Goal: Book appointment/travel/reservation

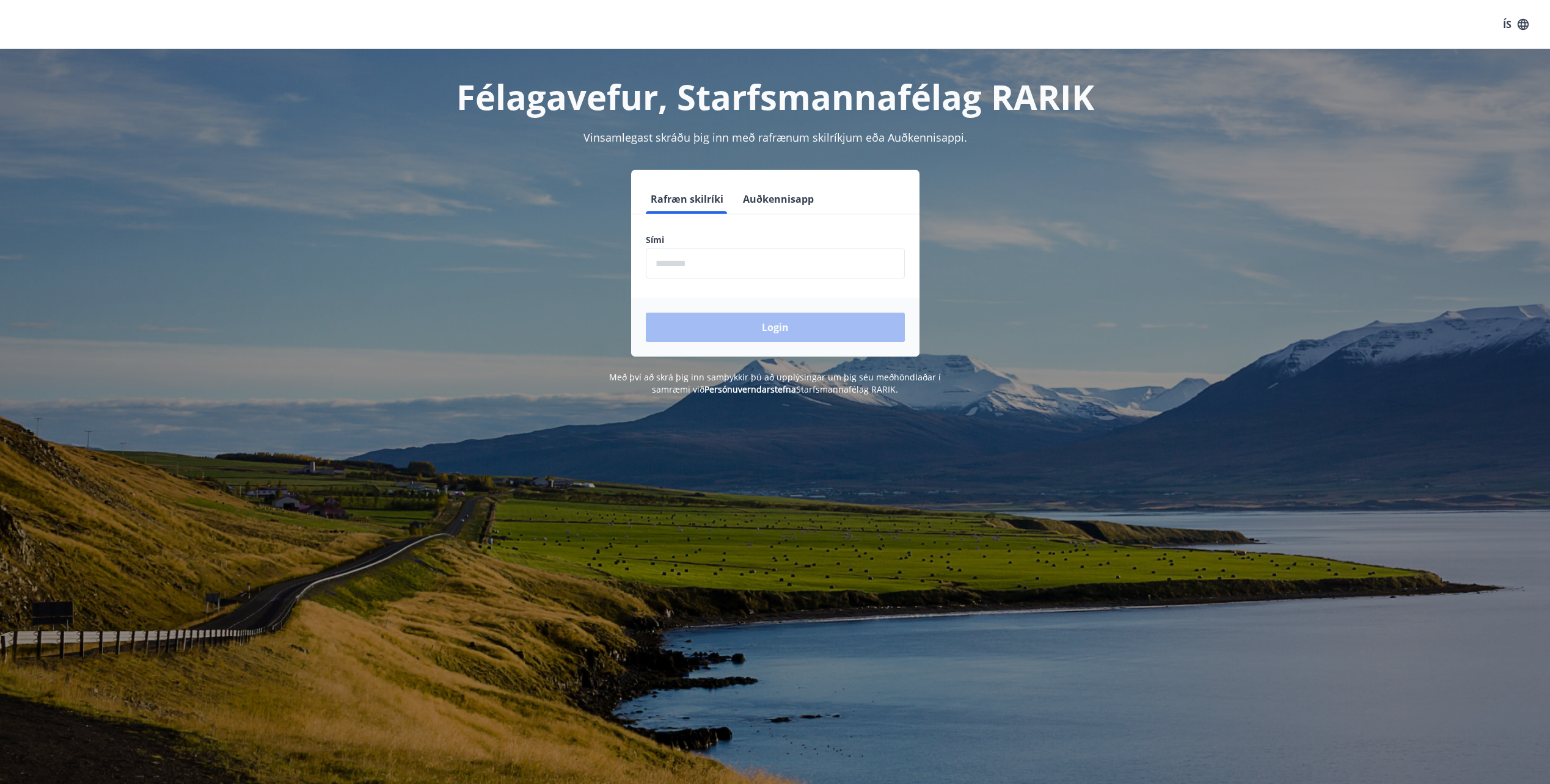
click at [674, 264] on input "phone" at bounding box center [775, 263] width 259 height 30
type input "********"
click at [767, 326] on button "Login" at bounding box center [775, 327] width 259 height 29
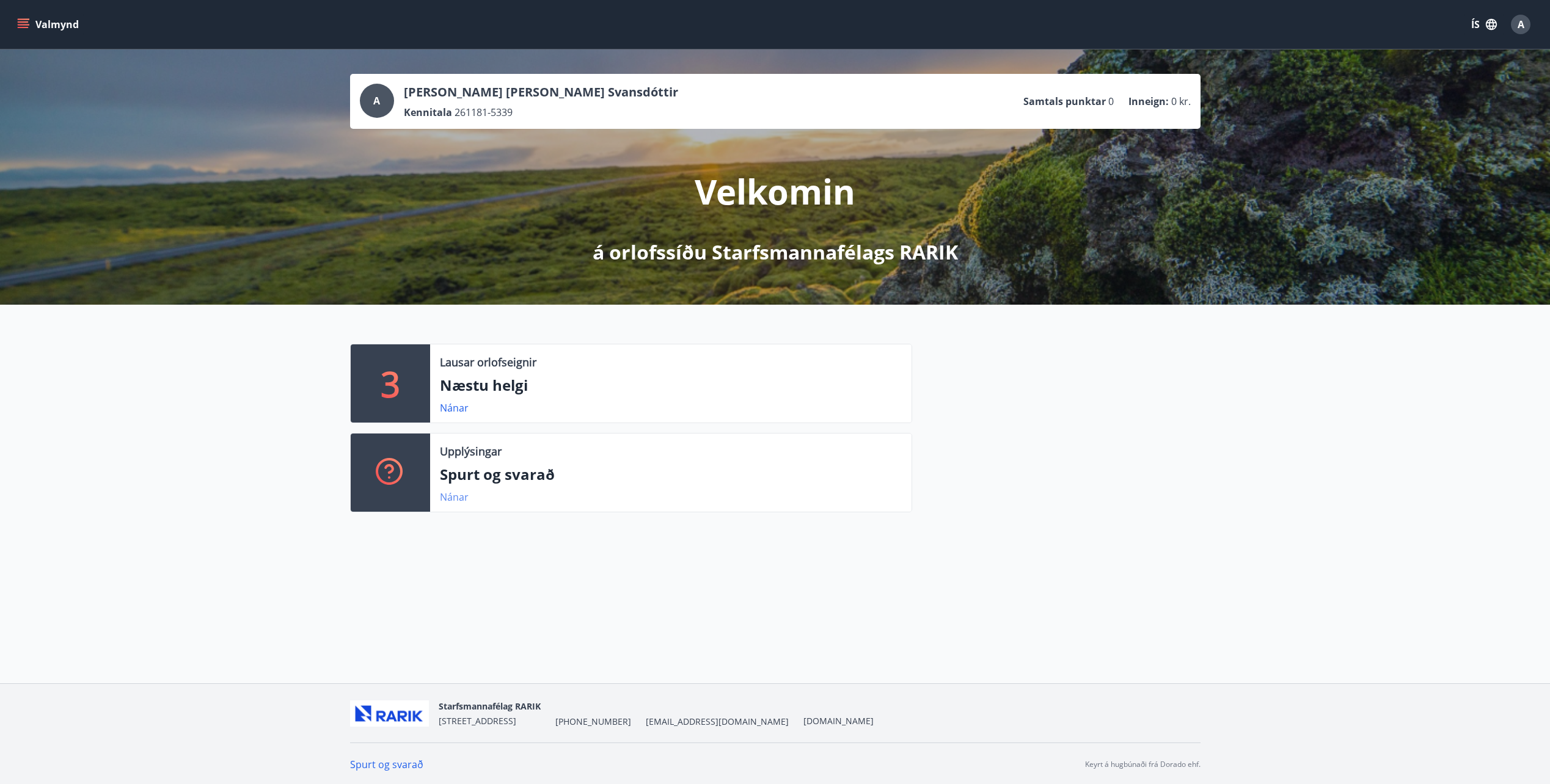
click at [458, 498] on link "Nánar" at bounding box center [454, 497] width 29 height 13
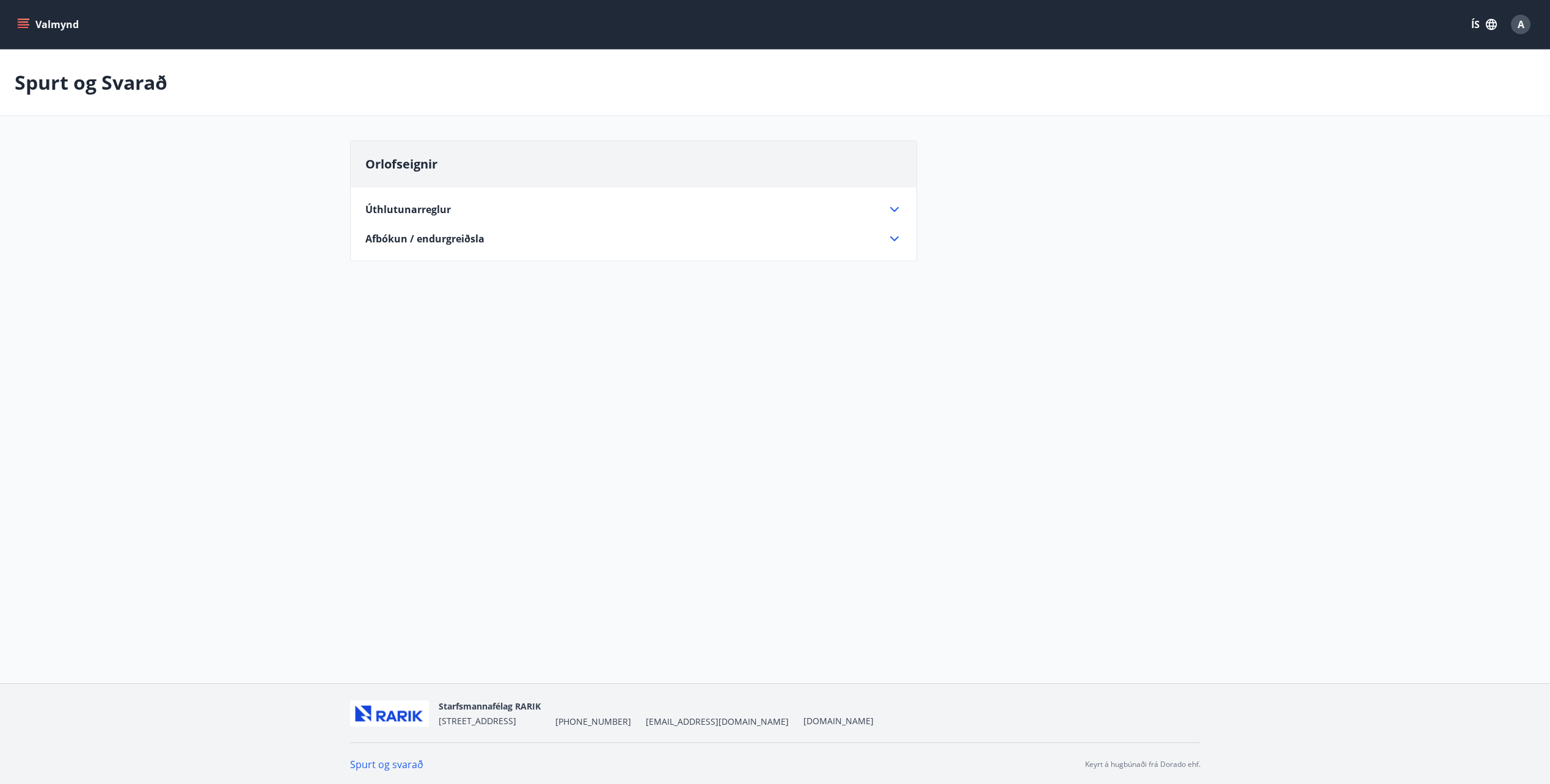
click at [892, 205] on icon at bounding box center [894, 209] width 15 height 15
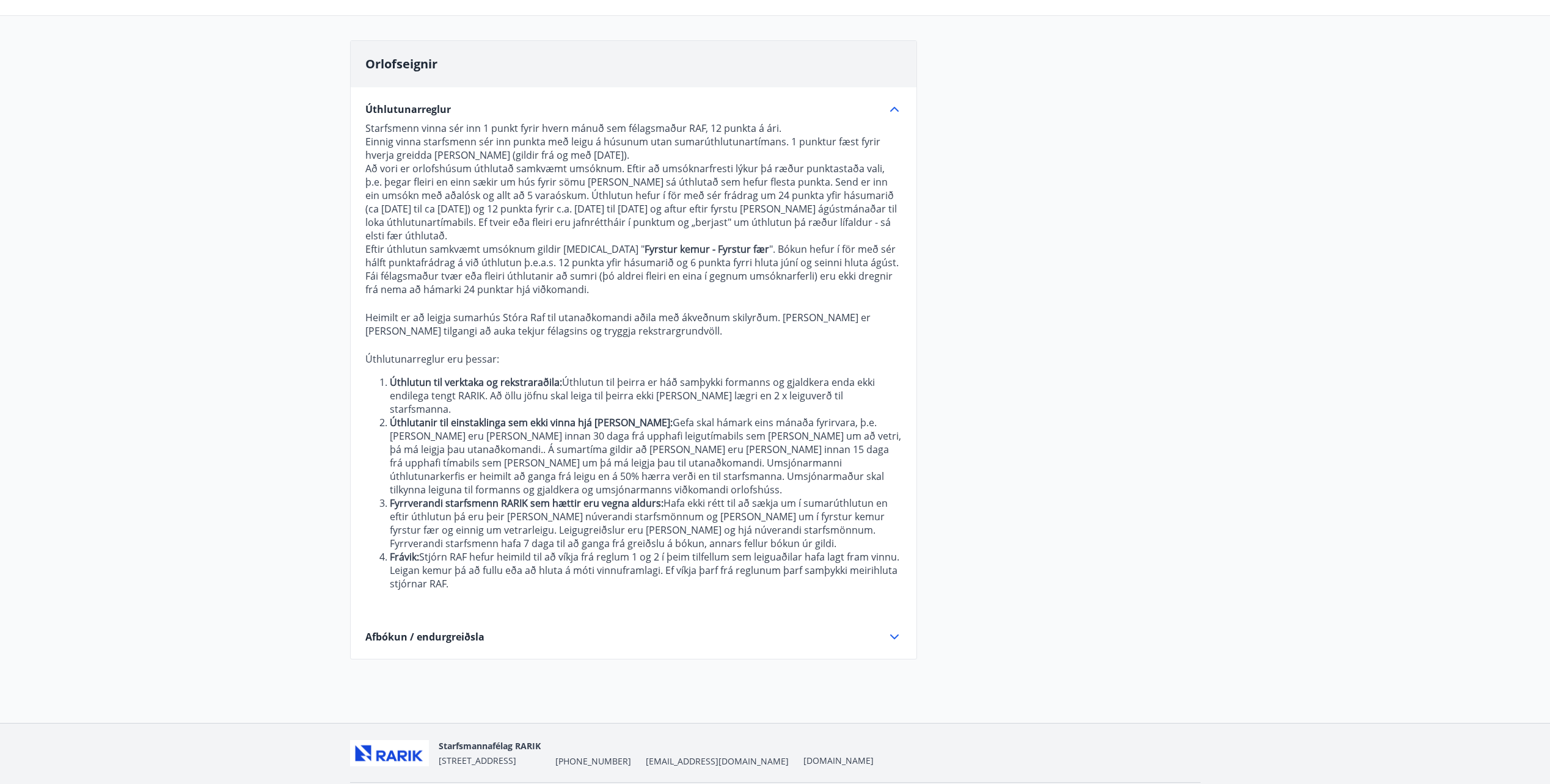
scroll to position [102, 0]
click at [892, 628] on icon at bounding box center [894, 635] width 15 height 15
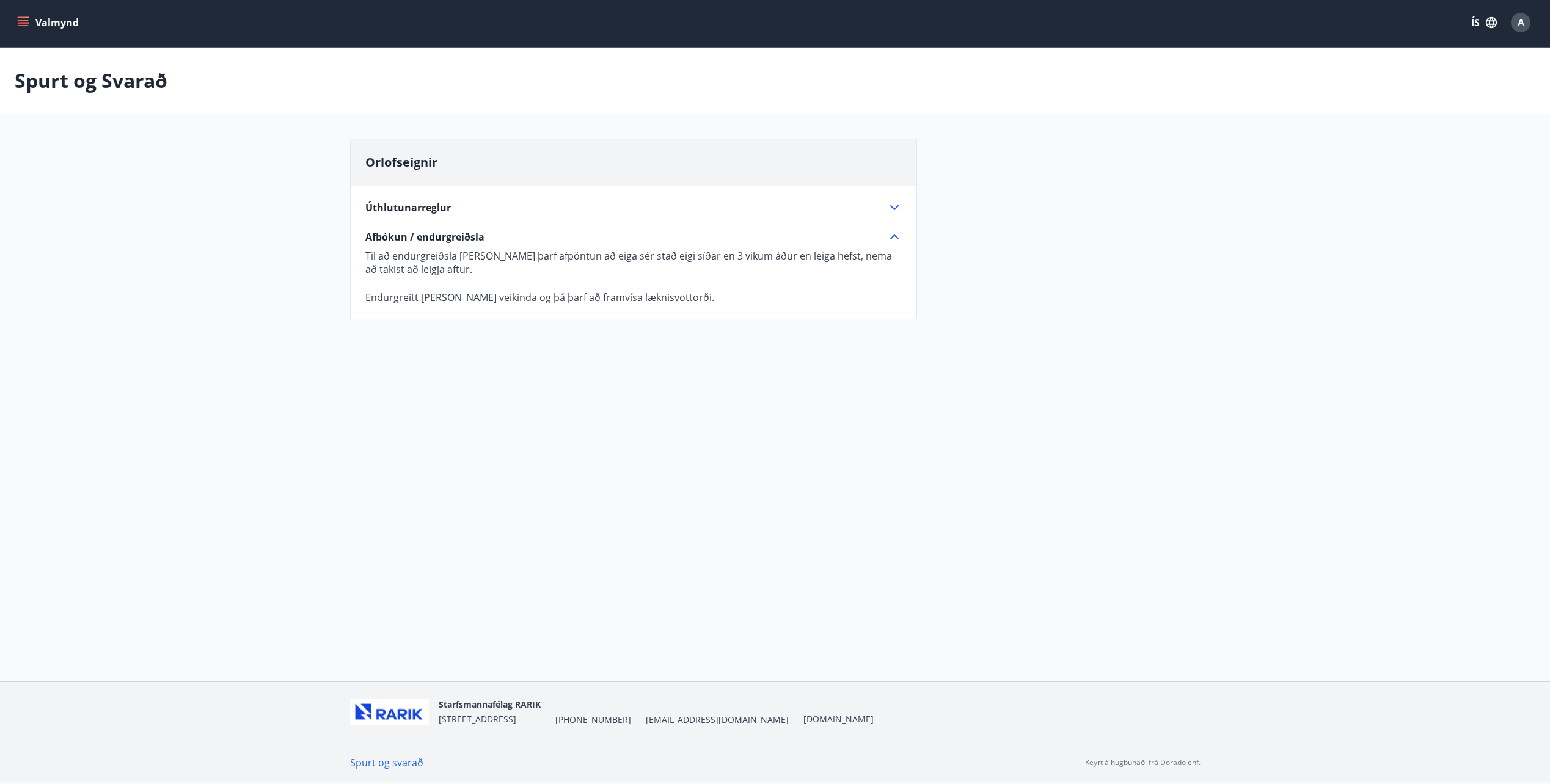
scroll to position [2, 0]
click at [22, 17] on icon "menu" at bounding box center [24, 18] width 13 height 1
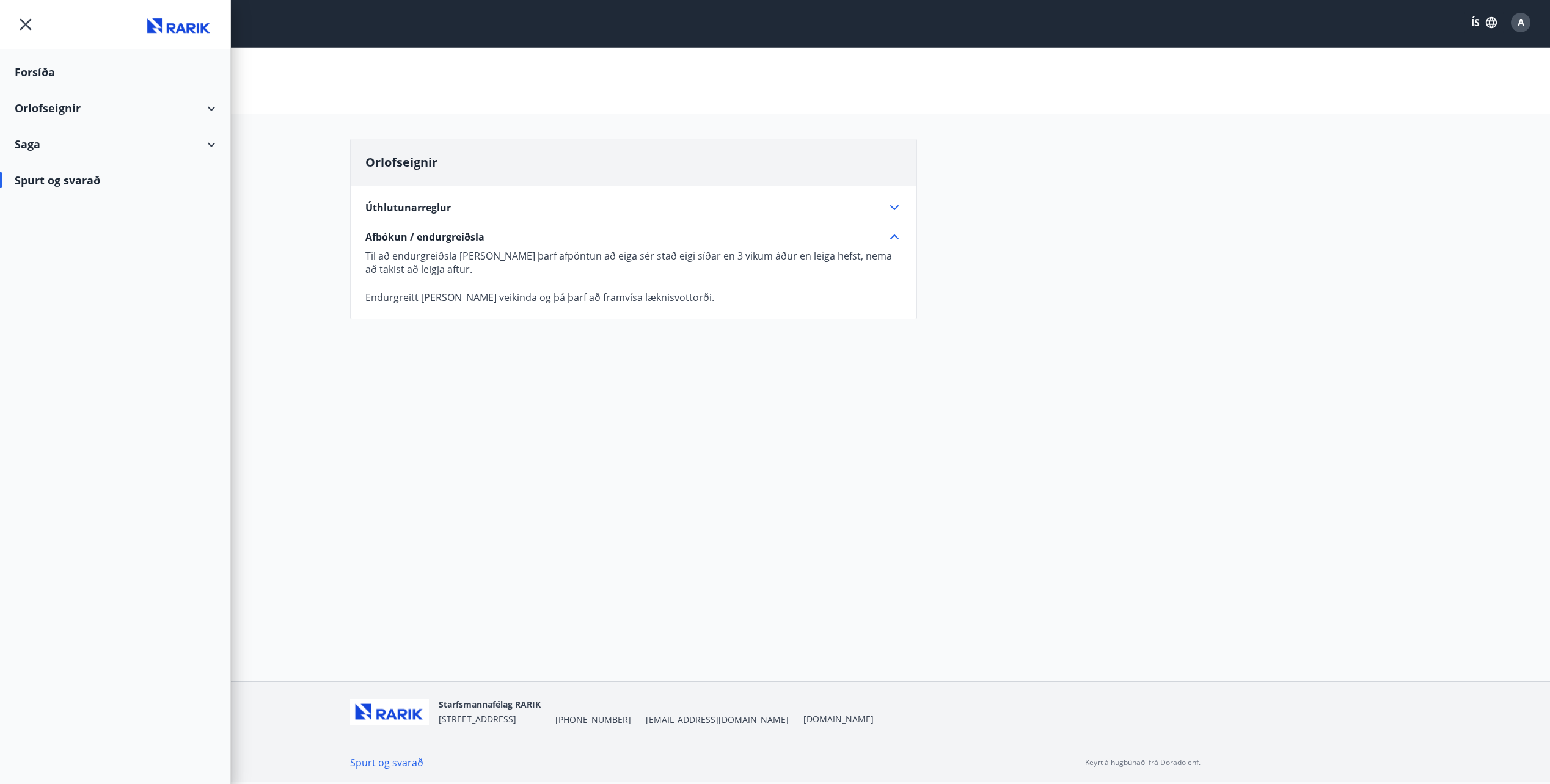
click at [58, 106] on div "Orlofseignir" at bounding box center [115, 109] width 201 height 36
click at [56, 143] on div "Framboð" at bounding box center [115, 139] width 182 height 26
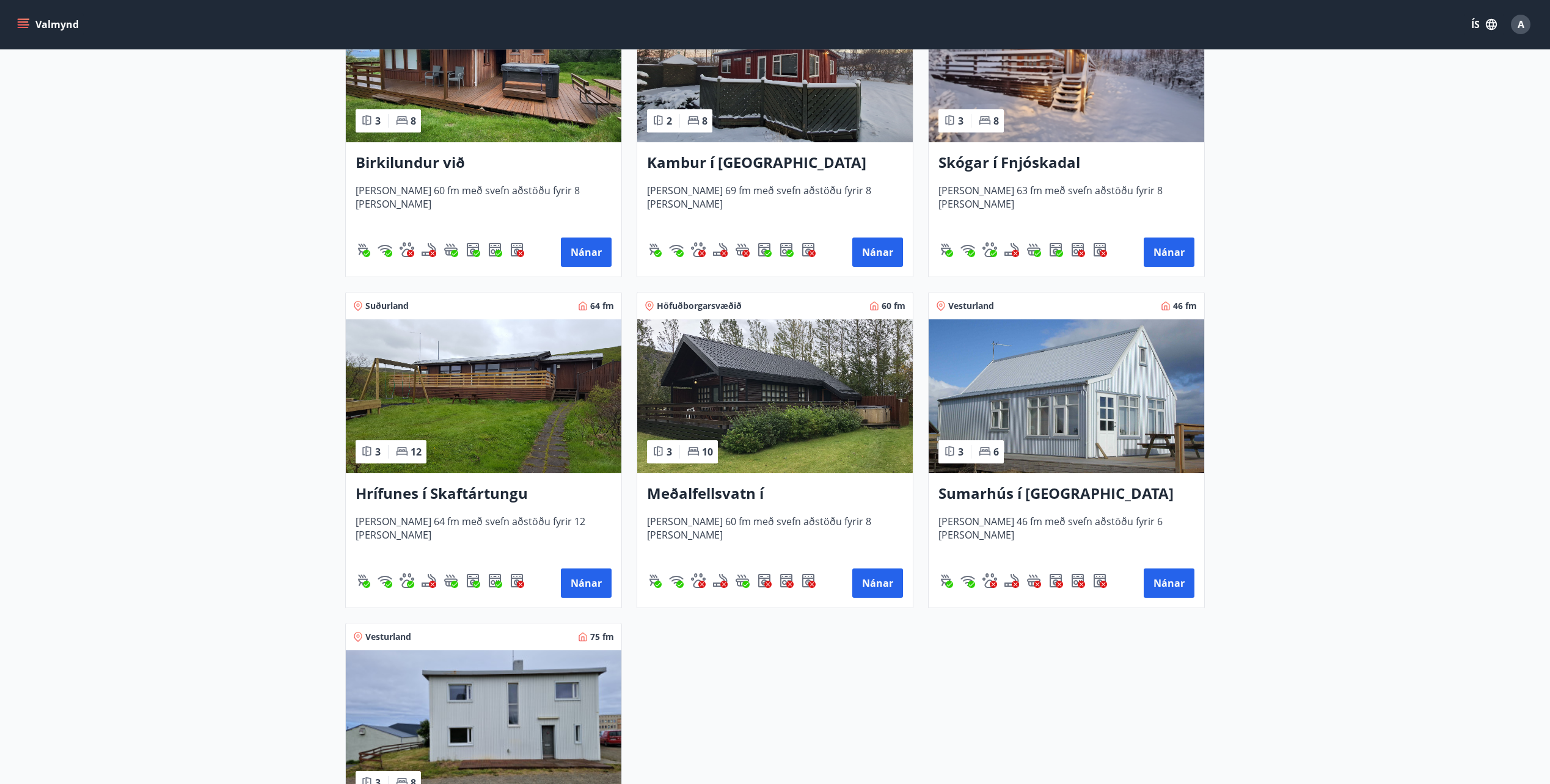
scroll to position [305, 0]
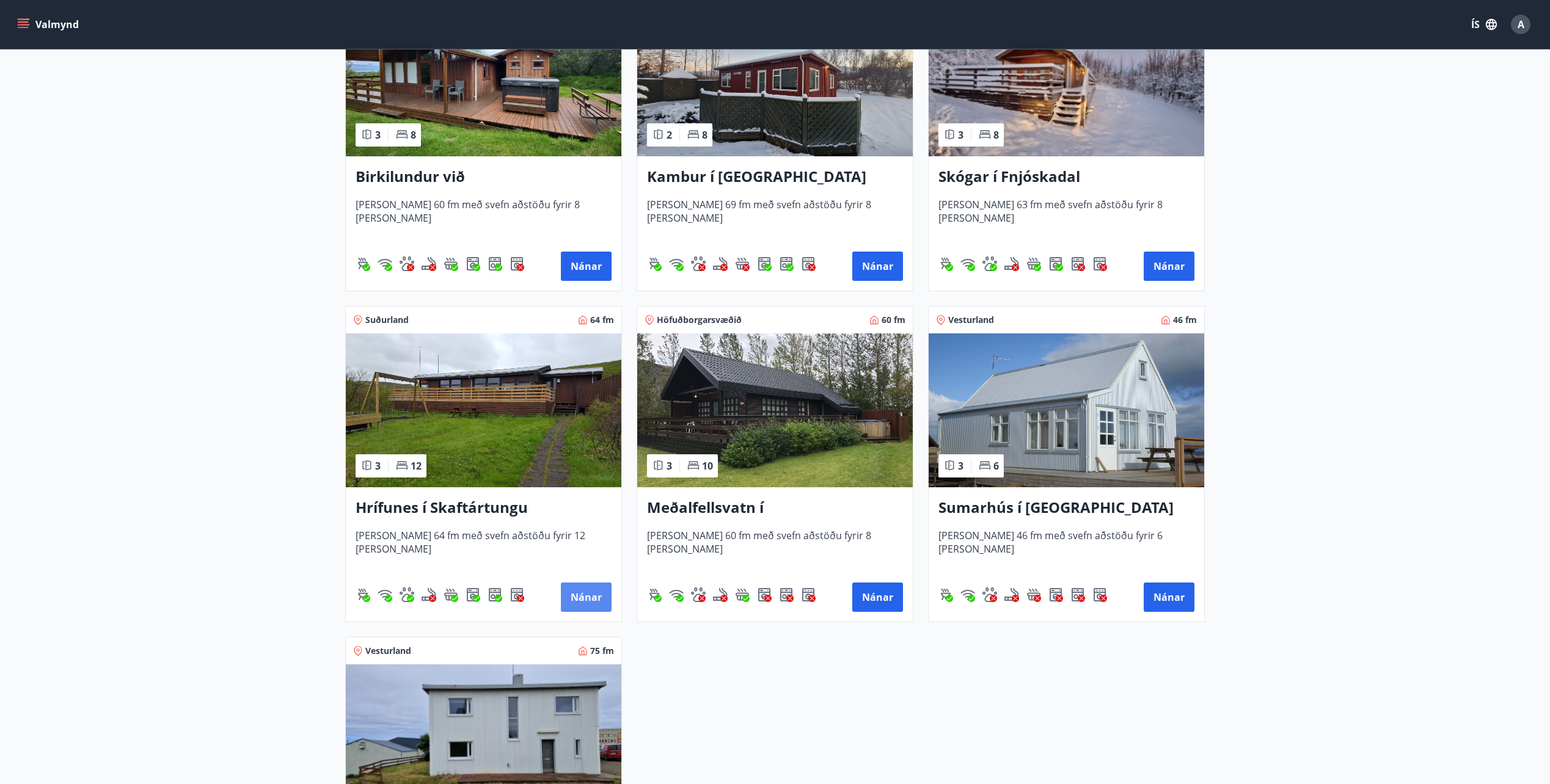
click at [591, 598] on button "Nánar" at bounding box center [586, 597] width 51 height 29
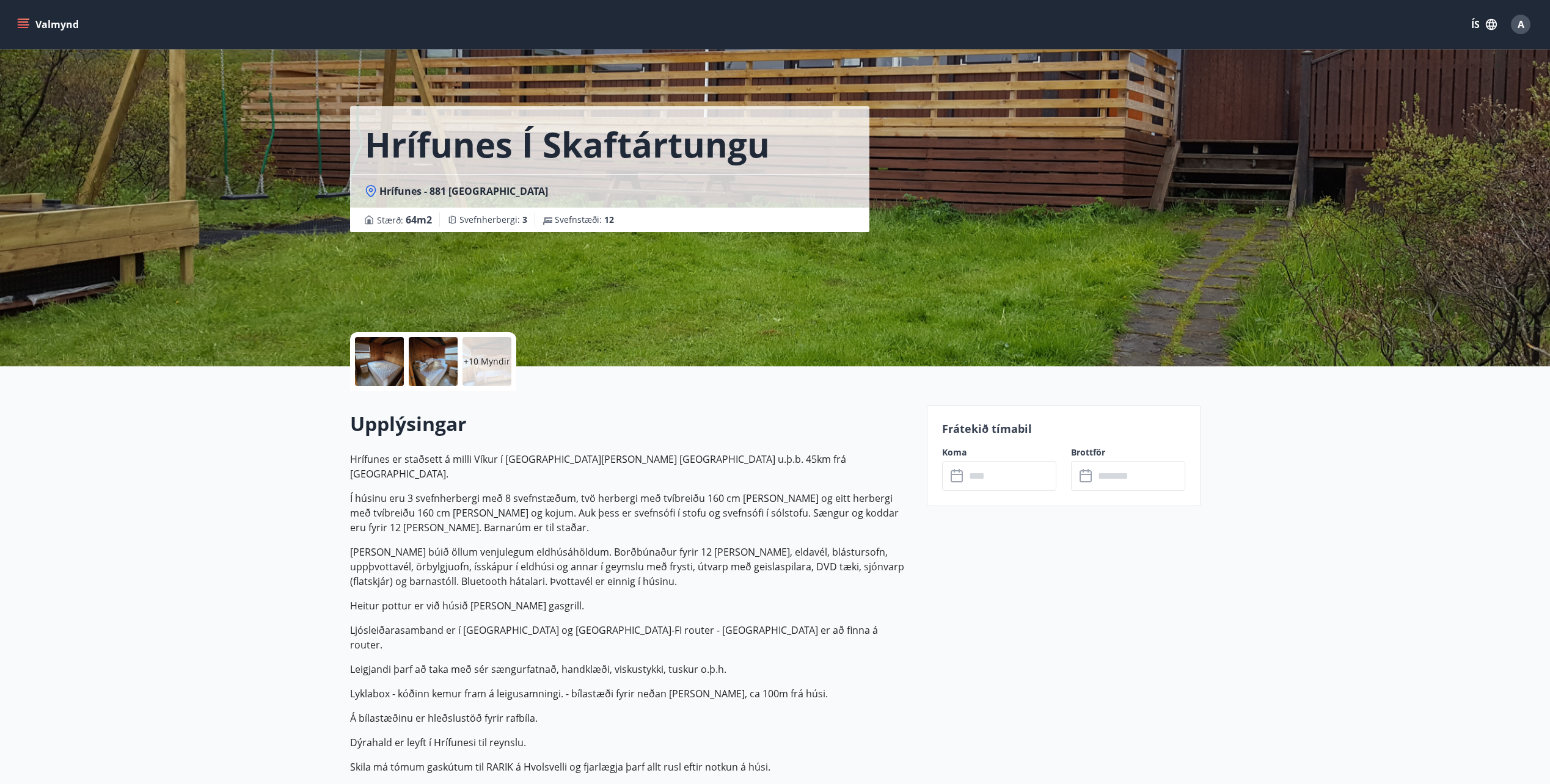
click at [380, 358] on div at bounding box center [379, 362] width 49 height 49
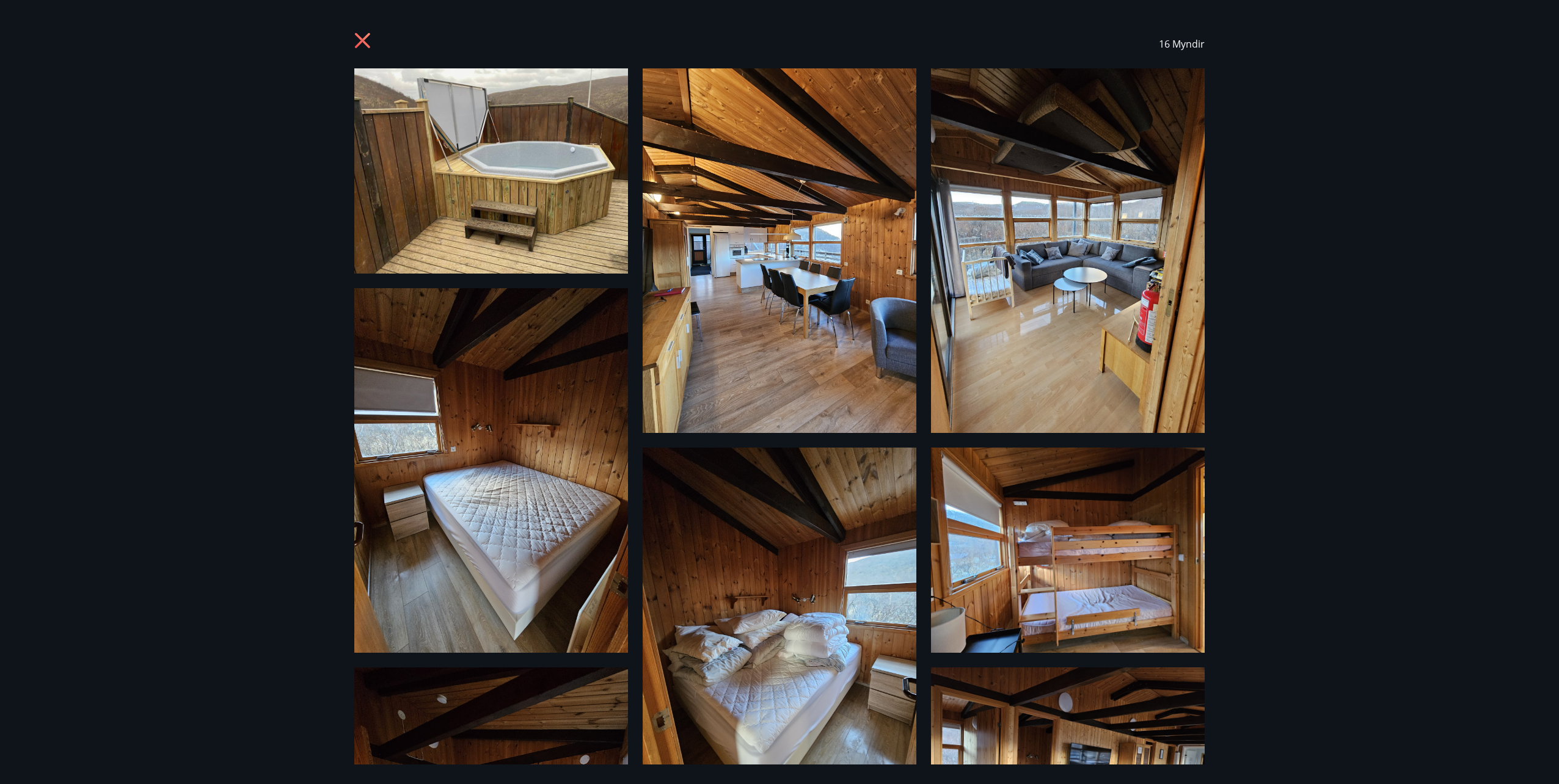
click at [363, 38] on icon at bounding box center [364, 42] width 19 height 19
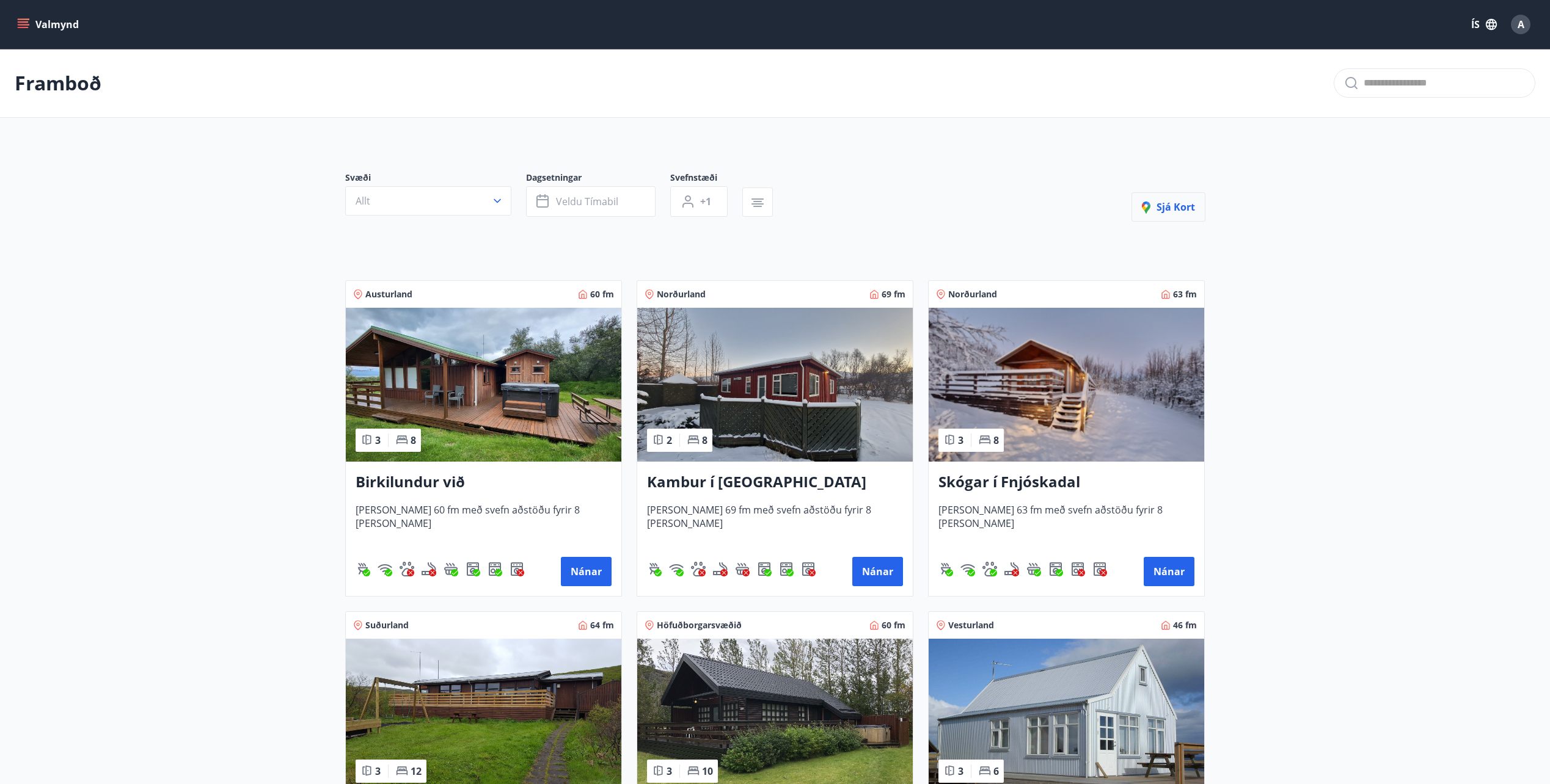
click at [1173, 210] on span "Sjá kort" at bounding box center [1168, 207] width 53 height 13
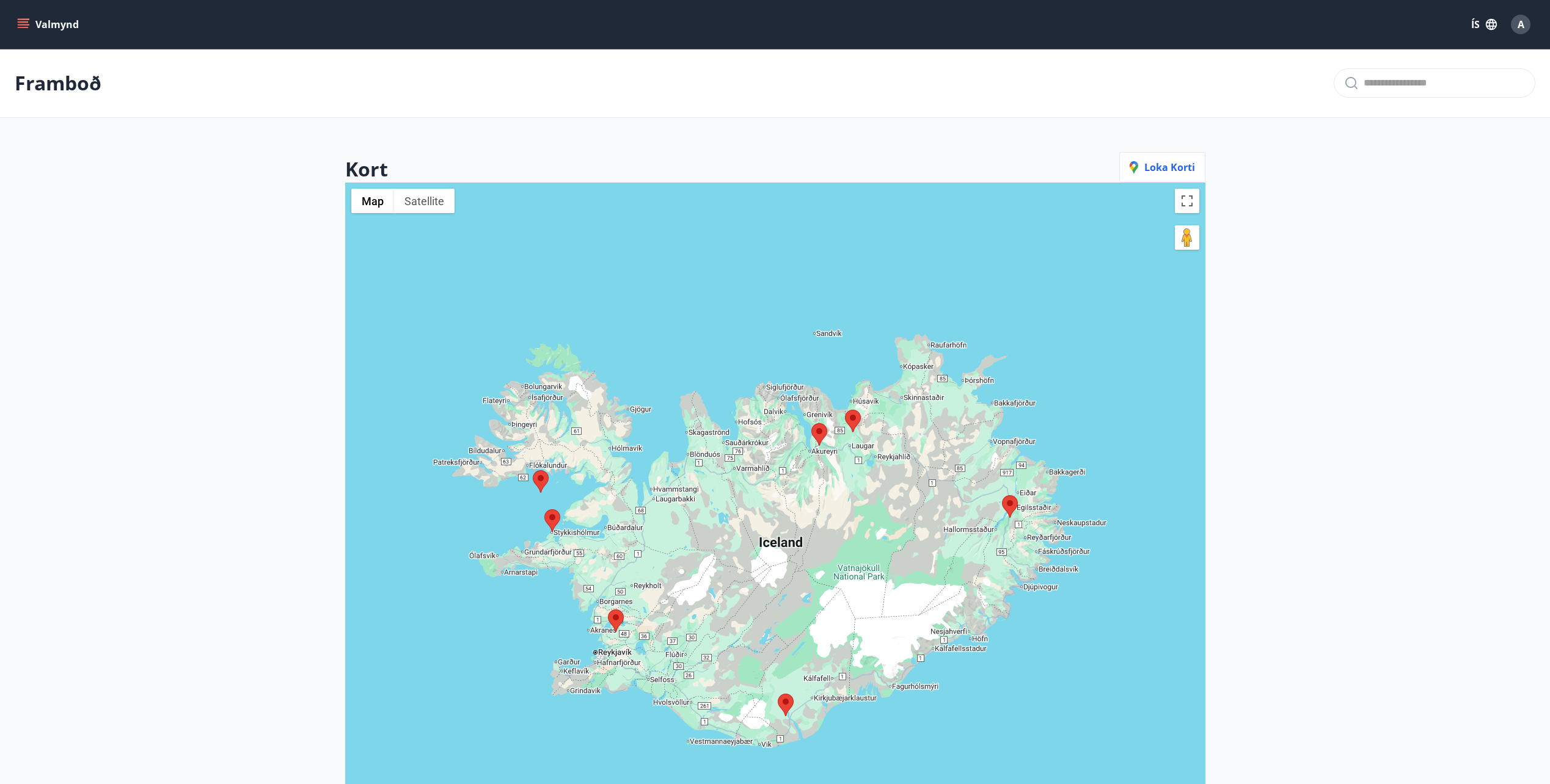
click at [617, 618] on img at bounding box center [615, 621] width 16 height 22
click at [35, 19] on button "Valmynd" at bounding box center [49, 24] width 69 height 22
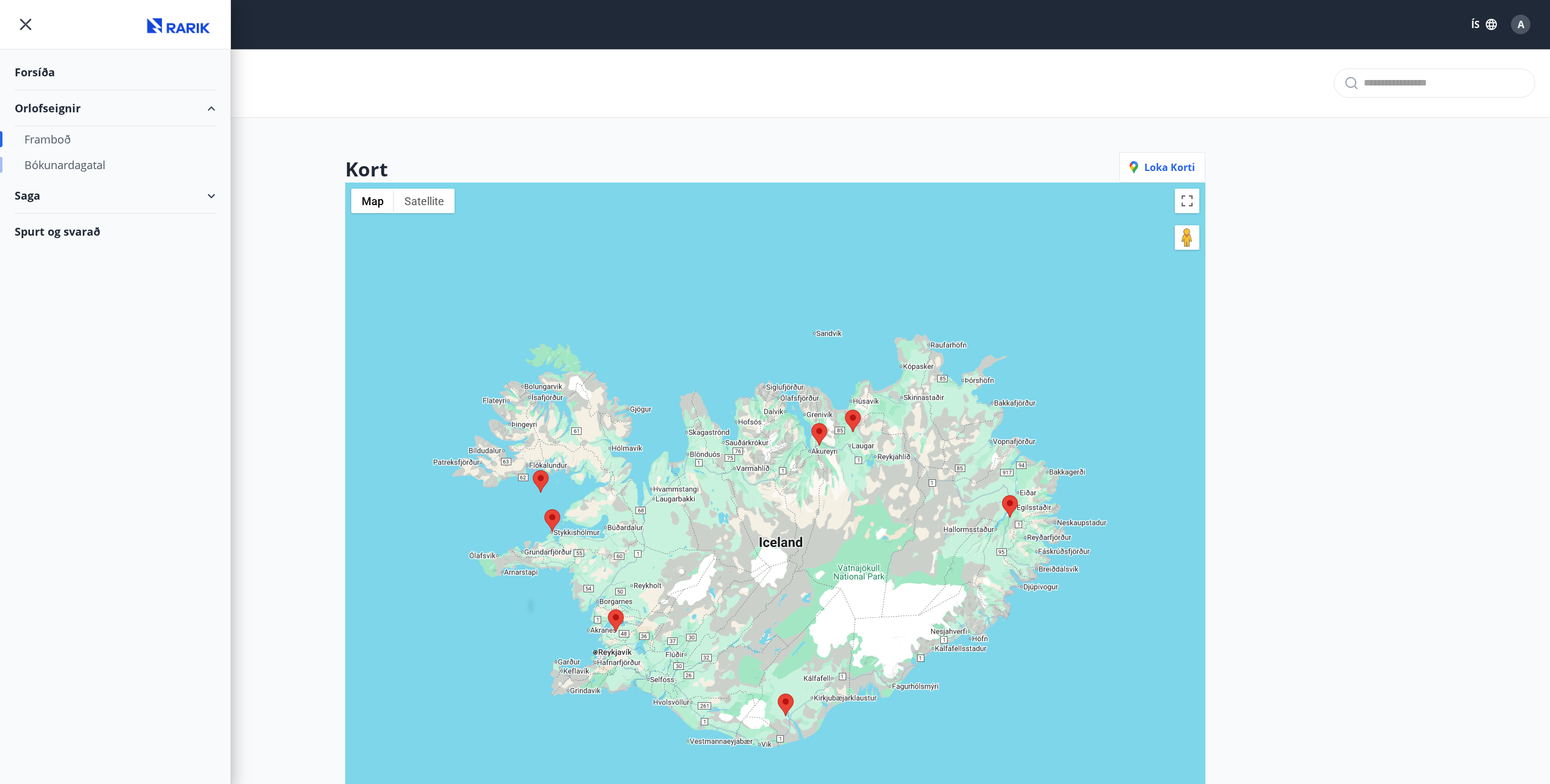
click at [66, 163] on div "Bókunardagatal" at bounding box center [115, 165] width 182 height 26
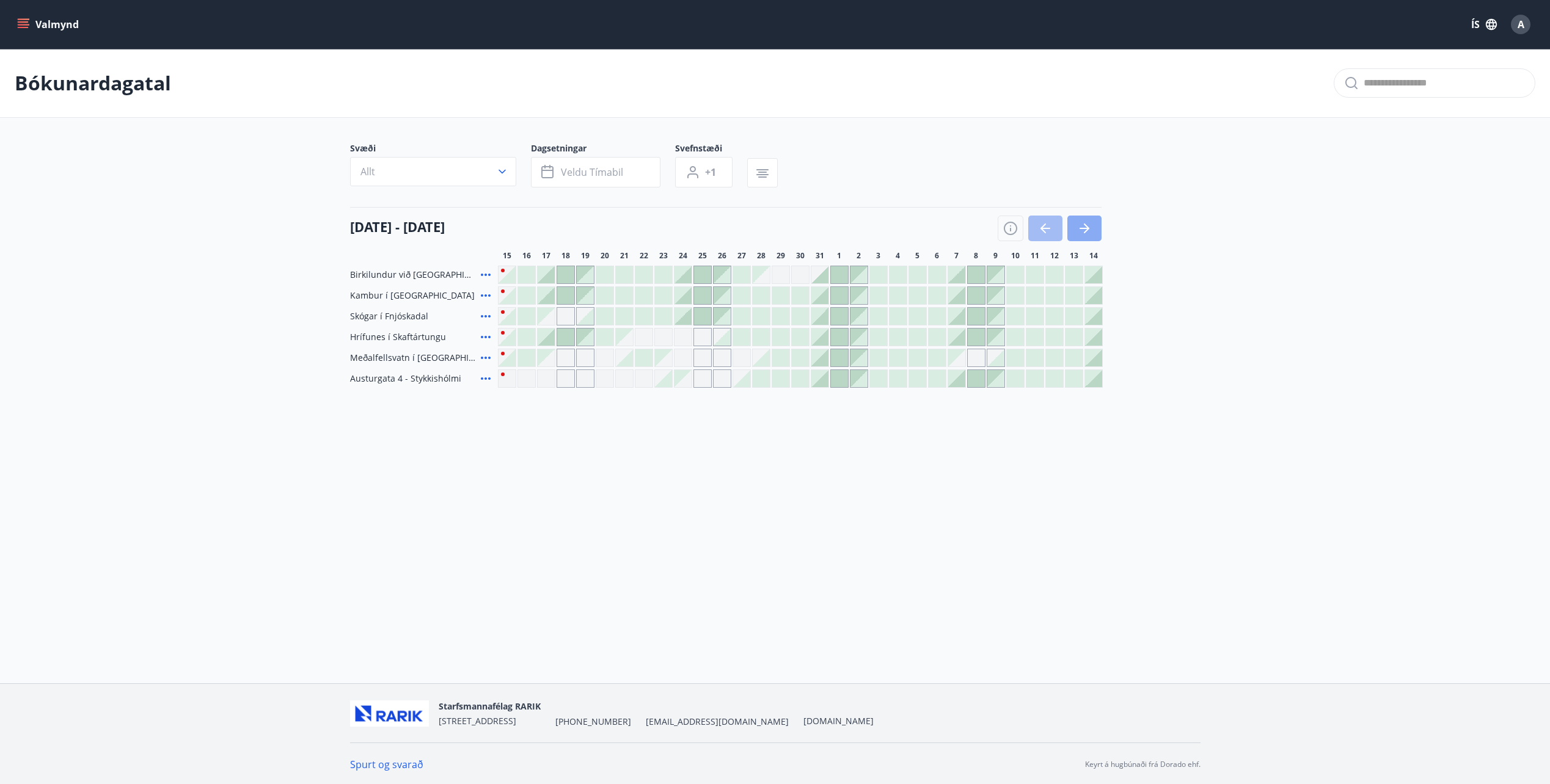
click at [1078, 230] on icon "button" at bounding box center [1084, 228] width 15 height 15
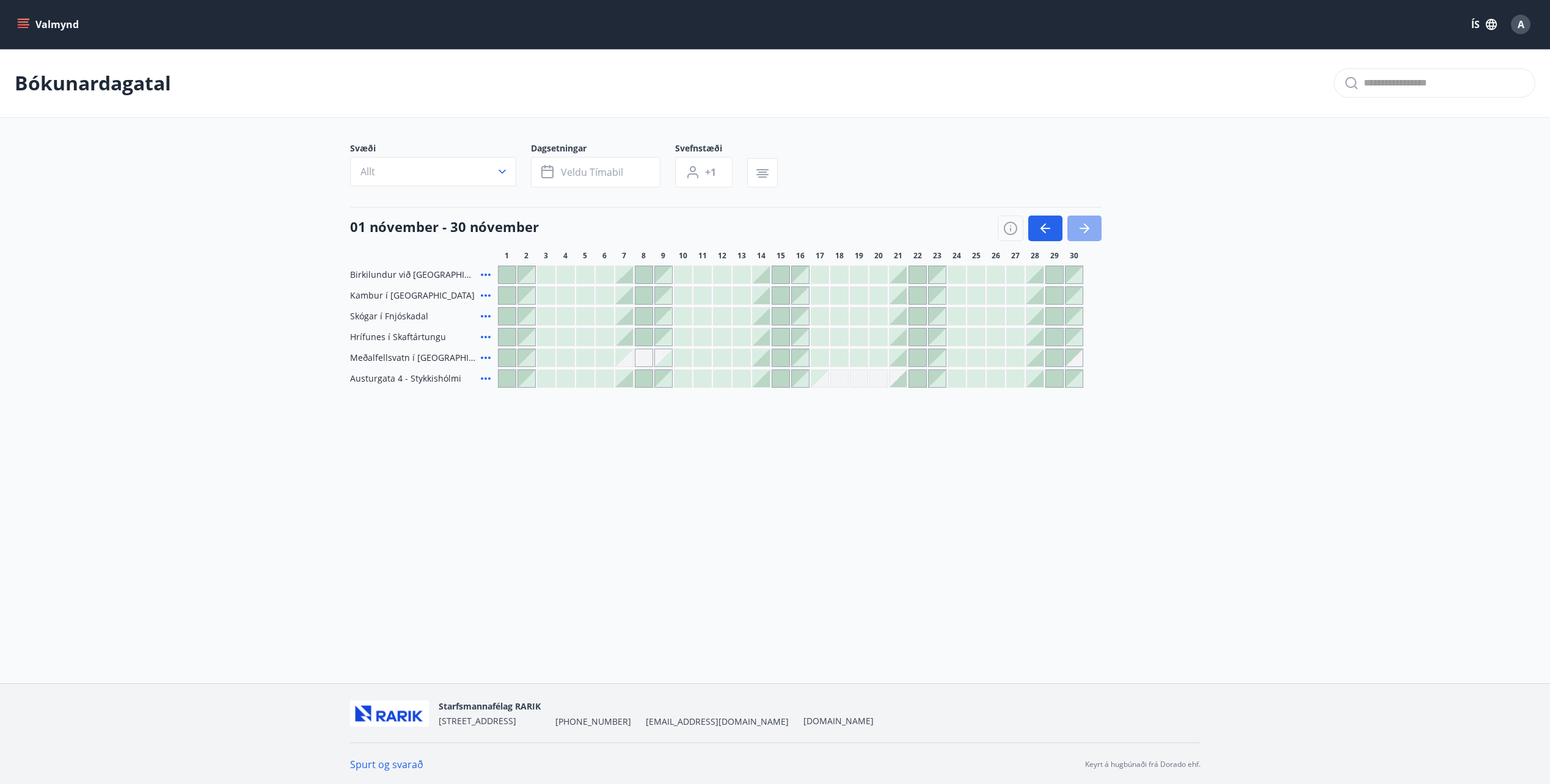
click at [1085, 228] on icon "button" at bounding box center [1084, 228] width 10 height 1
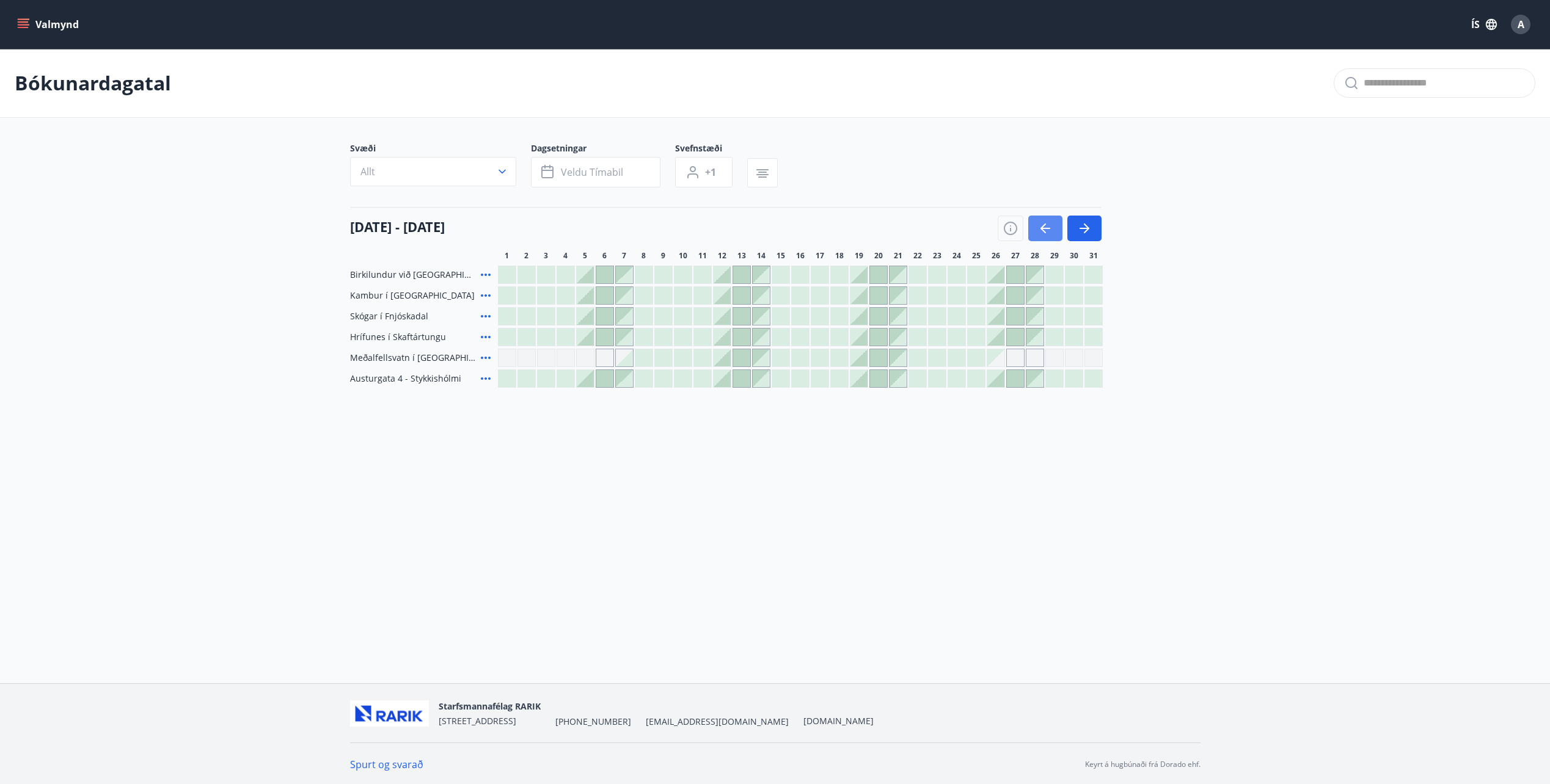
click at [1047, 225] on icon "button" at bounding box center [1045, 228] width 15 height 15
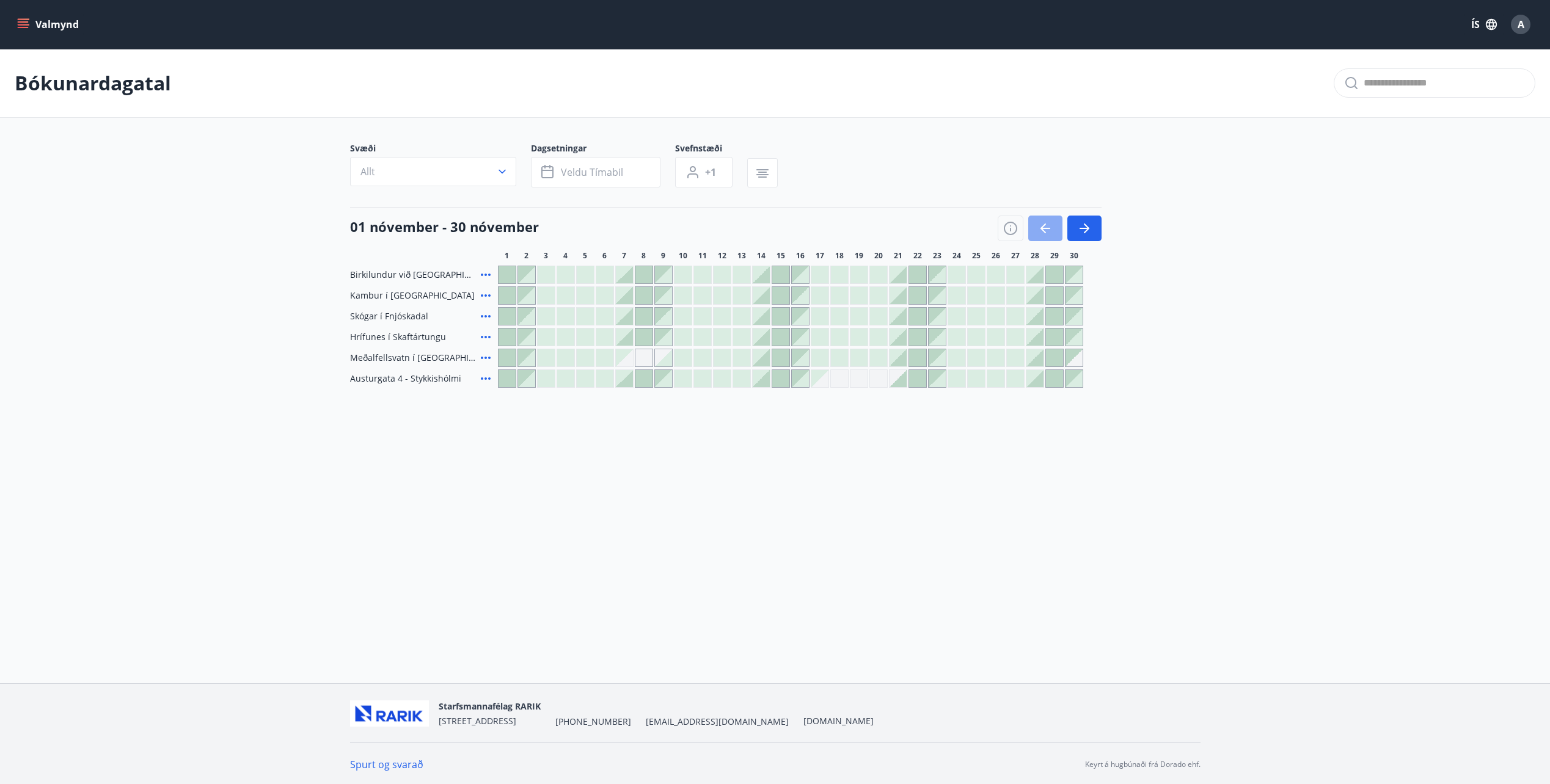
click at [1047, 225] on icon "button" at bounding box center [1045, 228] width 15 height 15
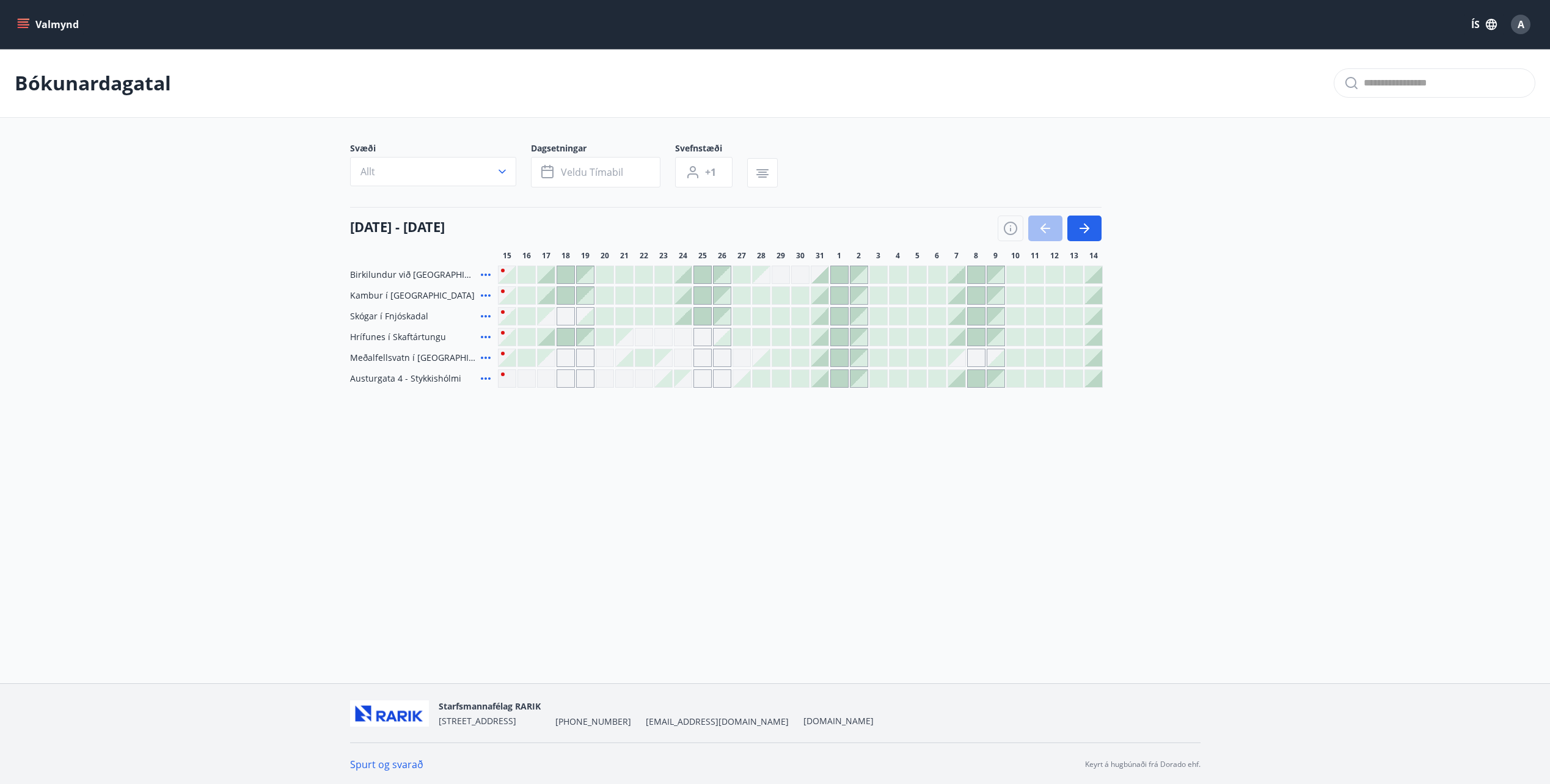
click at [690, 315] on div at bounding box center [683, 316] width 17 height 17
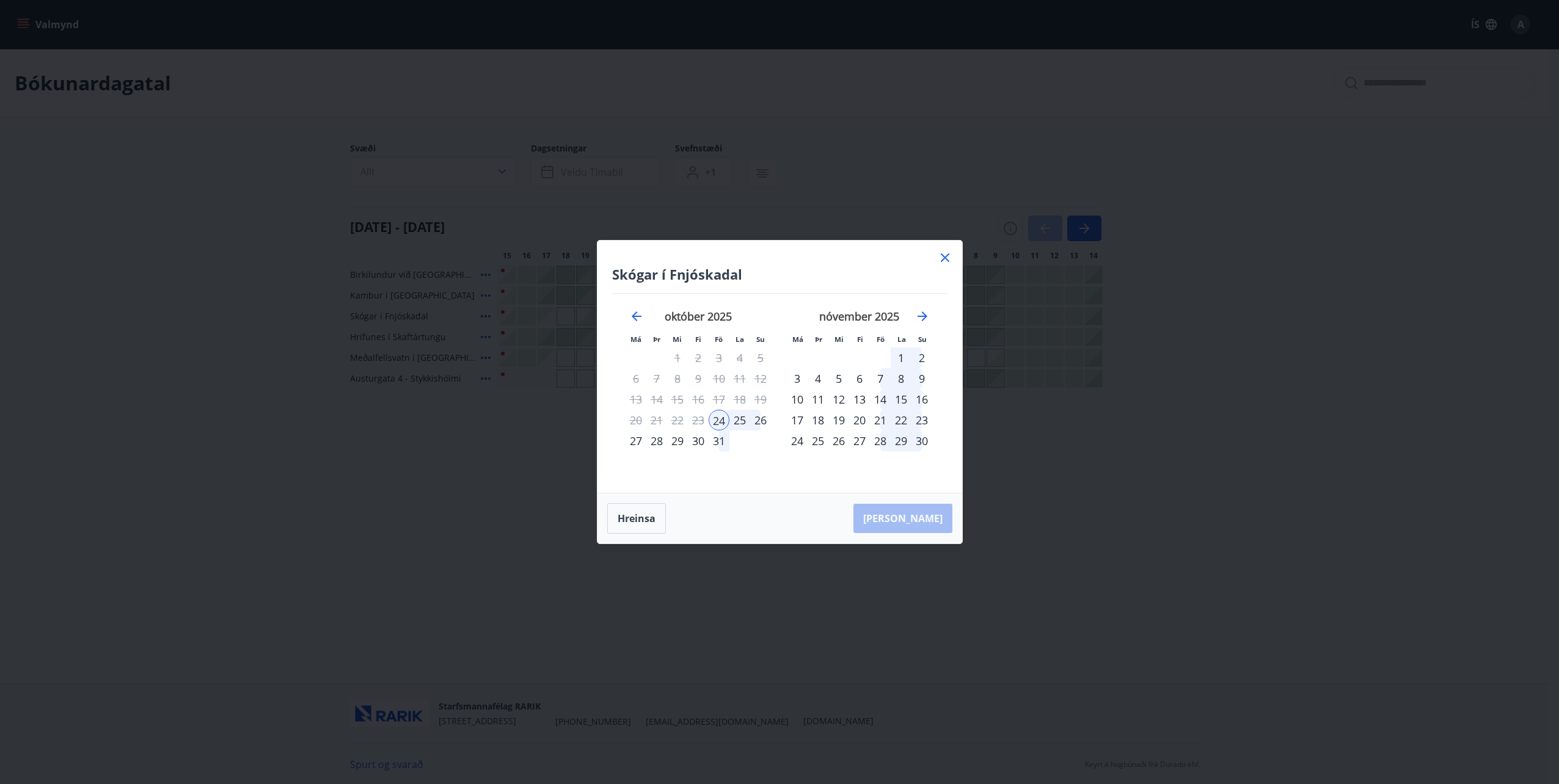
click at [947, 257] on icon at bounding box center [944, 257] width 15 height 15
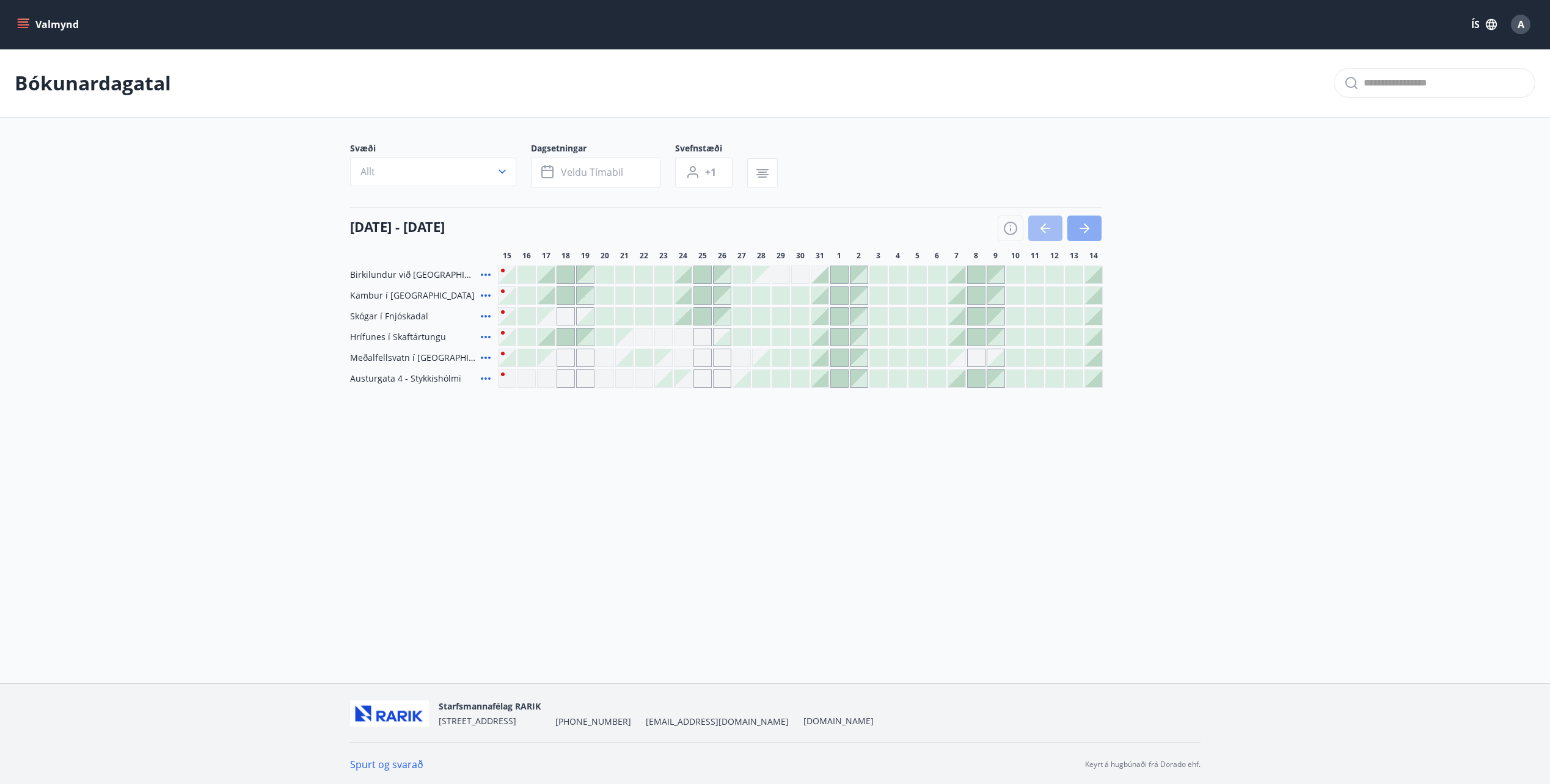
click at [1085, 223] on icon "button" at bounding box center [1084, 228] width 15 height 15
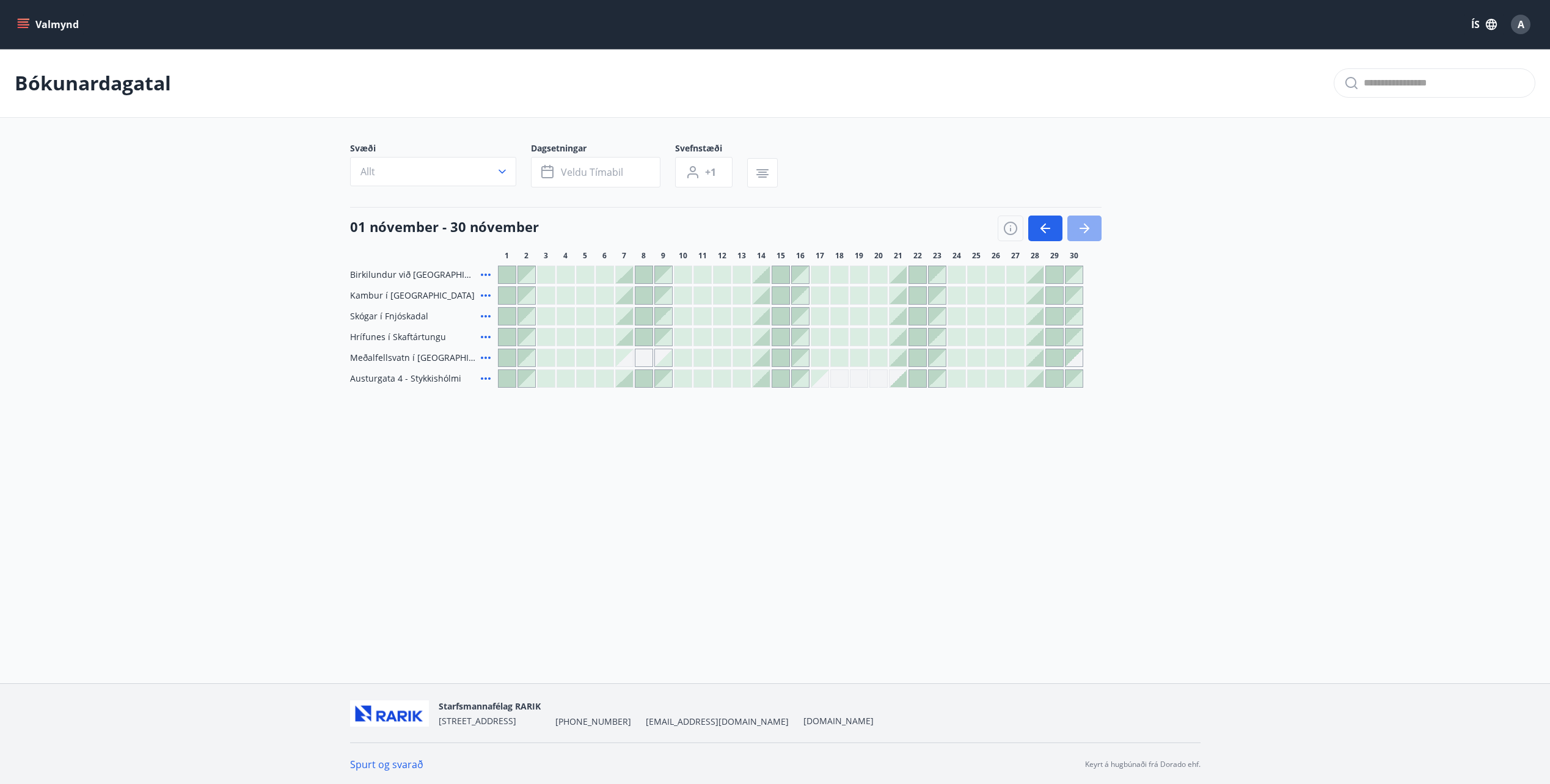
click at [1087, 234] on icon "button" at bounding box center [1084, 228] width 15 height 15
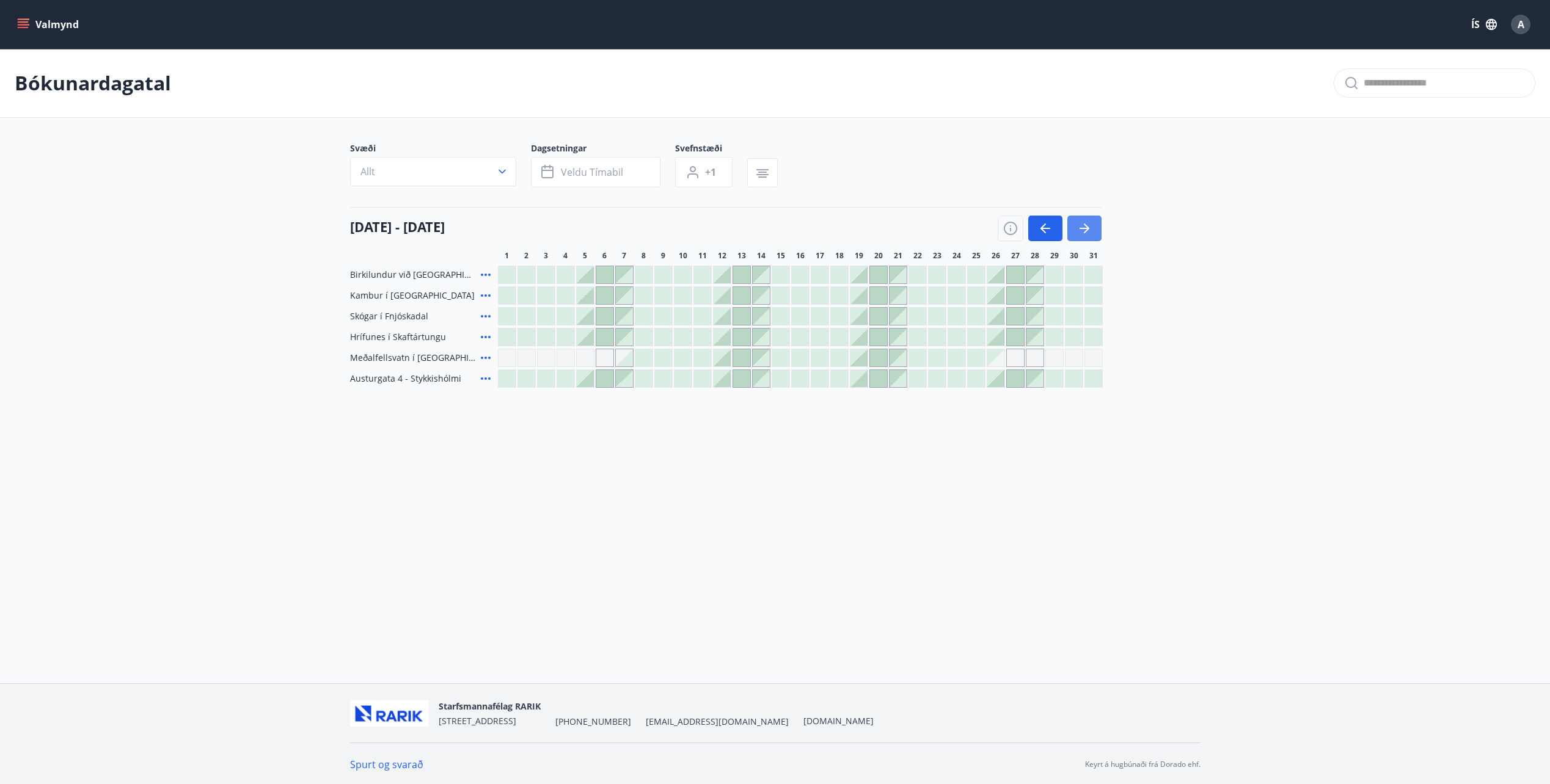
click at [1087, 232] on icon "button" at bounding box center [1084, 228] width 15 height 15
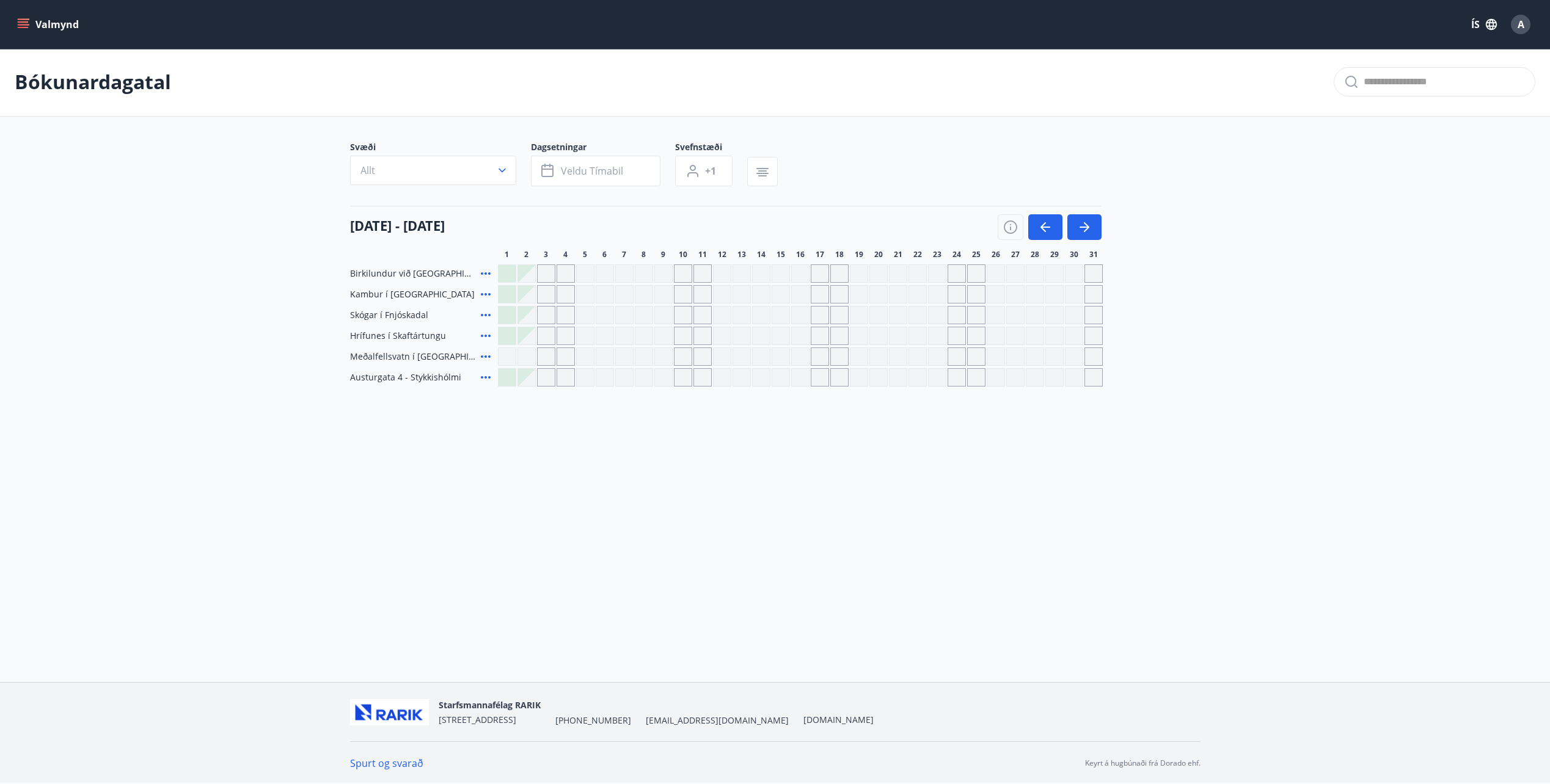
scroll to position [2, 0]
click at [1094, 223] on button "button" at bounding box center [1084, 226] width 34 height 26
click at [21, 19] on icon "menu" at bounding box center [24, 24] width 13 height 13
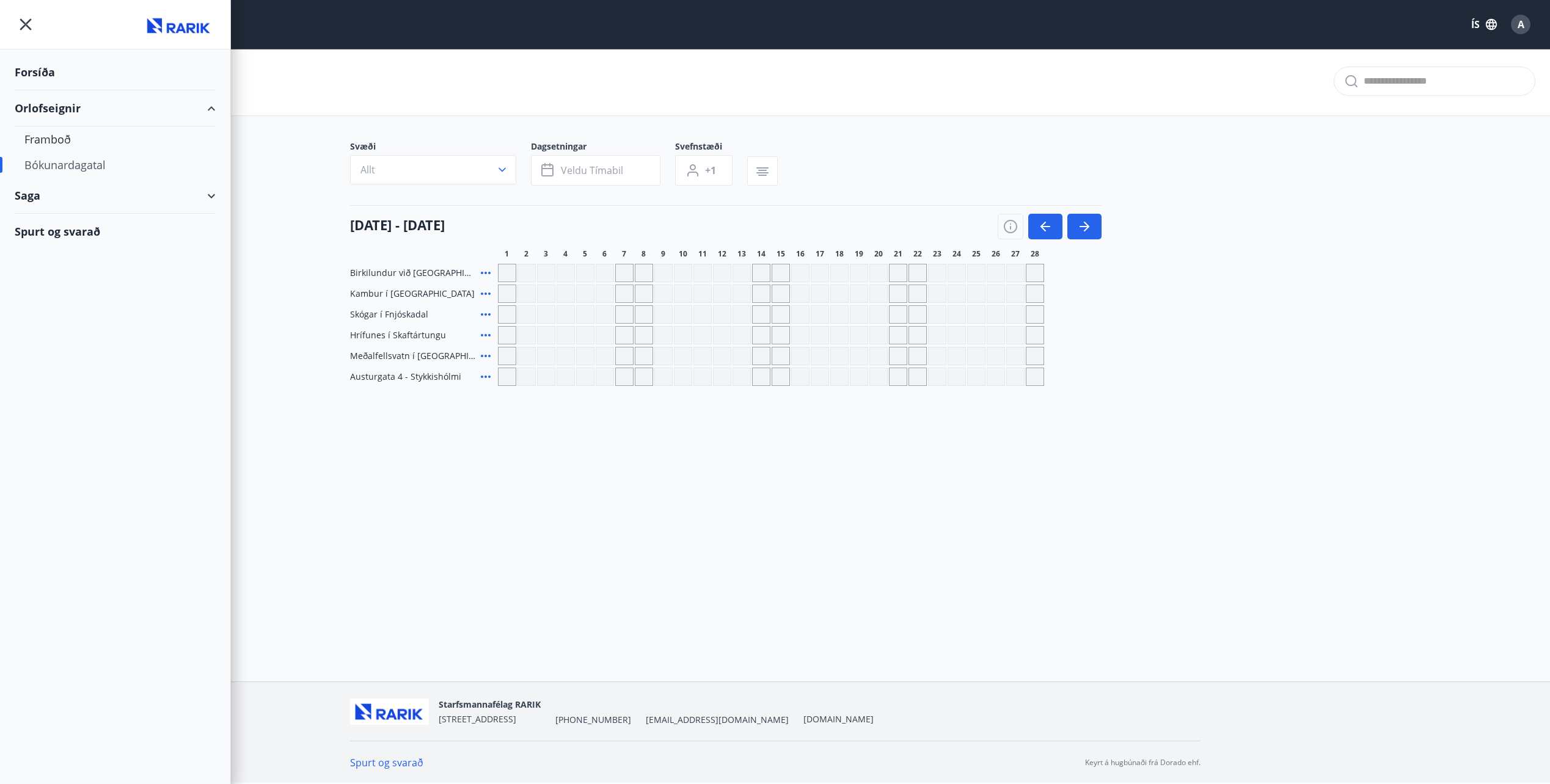
click at [40, 198] on div "Saga" at bounding box center [115, 195] width 201 height 36
